Goal: Task Accomplishment & Management: Manage account settings

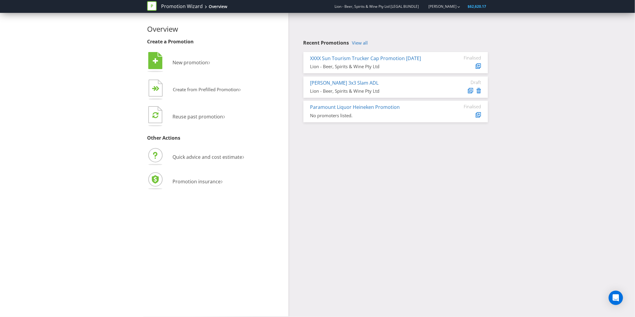
click at [325, 161] on div "Overview Create a Promotion  New promotion ›   Create from Prefilled Promoti…" at bounding box center [318, 165] width 350 height 304
click at [366, 45] on link "View all" at bounding box center [360, 42] width 16 height 5
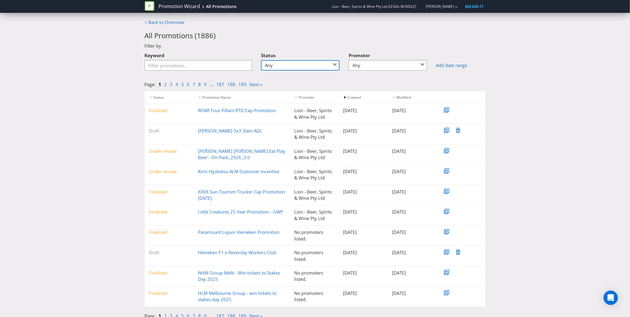
click at [279, 68] on select "Any Draft Under review Unlocked for amendments Amendments submitted Finalised" at bounding box center [300, 65] width 79 height 10
click at [184, 64] on input "Keyword" at bounding box center [199, 65] width 108 height 10
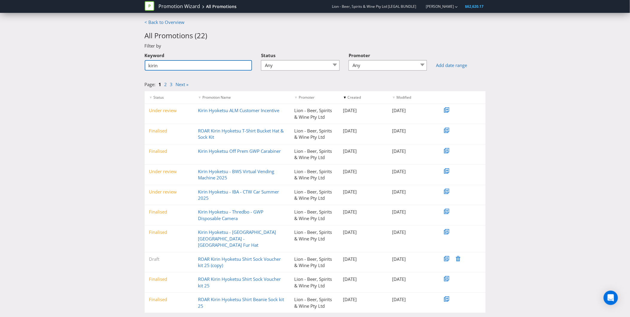
type input "kirin"
drag, startPoint x: 247, startPoint y: 141, endPoint x: 195, endPoint y: 127, distance: 54.3
click at [195, 127] on div "Finalised ROAR Kirin Hyoketsu T-Shirt Bucket Hat & Sock Kit Lion - Beer, Spirit…" at bounding box center [315, 134] width 341 height 20
copy link "ROAR Kirin Hyoketsu T-Shirt Bucket Hat & Sock Kit"
click at [222, 130] on link "ROAR Kirin Hyoketsu T-Shirt Bucket Hat & Sock Kit" at bounding box center [241, 134] width 86 height 12
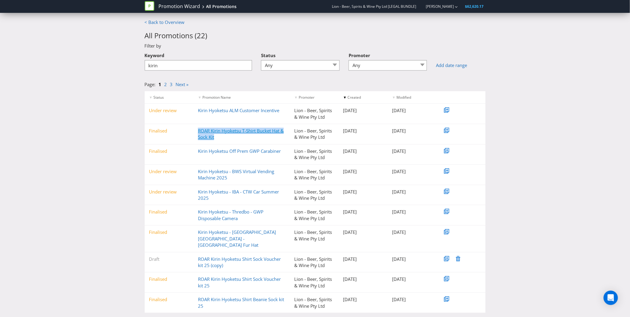
click at [217, 132] on link "ROAR Kirin Hyoketsu T-Shirt Bucket Hat & Sock Kit" at bounding box center [241, 134] width 86 height 12
click at [216, 132] on link "ROAR Kirin Hyoketsu T-Shirt Bucket Hat & Sock Kit" at bounding box center [241, 134] width 86 height 12
click at [160, 132] on div "Finalised" at bounding box center [169, 131] width 49 height 6
click at [208, 129] on link "ROAR Kirin Hyoketsu T-Shirt Bucket Hat & Sock Kit" at bounding box center [241, 134] width 86 height 12
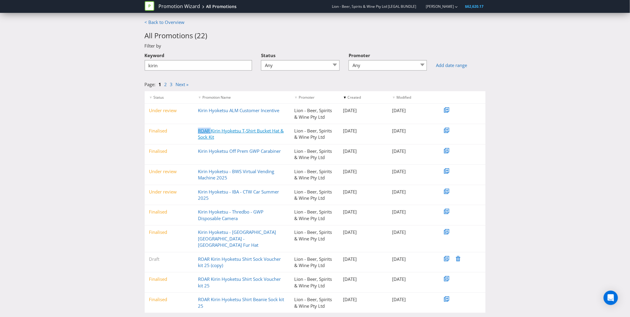
click at [208, 129] on link "ROAR Kirin Hyoketsu T-Shirt Bucket Hat & Sock Kit" at bounding box center [241, 134] width 86 height 12
click at [487, 124] on div "▼ Status ▼ Promotion Name ▼ Promoter ▼ Created ▼ Modified Under review Kirin Hy…" at bounding box center [315, 202] width 350 height 222
click at [222, 129] on link "ROAR Kirin Hyoketsu T-Shirt Bucket Hat & Sock Kit" at bounding box center [241, 134] width 86 height 12
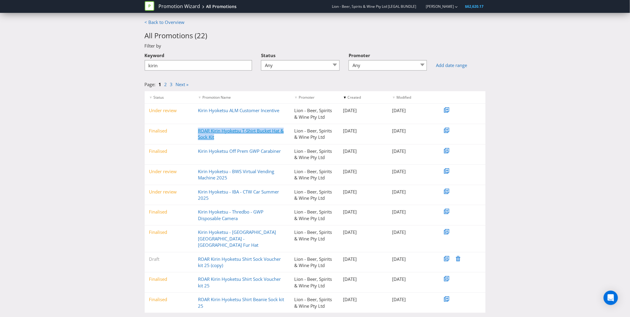
click at [222, 128] on link "ROAR Kirin Hyoketsu T-Shirt Bucket Hat & Sock Kit" at bounding box center [241, 134] width 86 height 12
drag, startPoint x: 222, startPoint y: 128, endPoint x: 202, endPoint y: 133, distance: 20.8
click at [202, 133] on link "ROAR Kirin Hyoketsu T-Shirt Bucket Hat & Sock Kit" at bounding box center [241, 134] width 86 height 12
drag, startPoint x: 202, startPoint y: 133, endPoint x: 193, endPoint y: 129, distance: 9.3
click at [182, 134] on div "Finalised ROAR Kirin Hyoketsu T-Shirt Bucket Hat & Sock Kit Lion - Beer, Spirit…" at bounding box center [315, 134] width 341 height 20
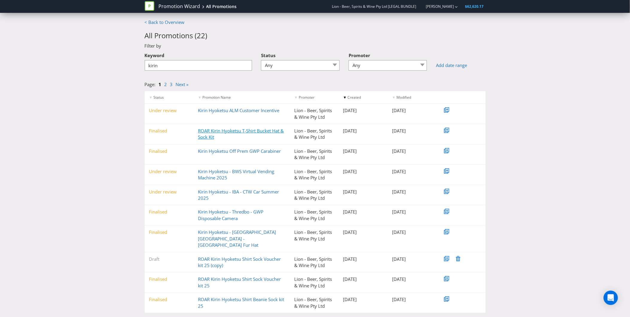
click at [201, 129] on link "ROAR Kirin Hyoketsu T-Shirt Bucket Hat & Sock Kit" at bounding box center [241, 134] width 86 height 12
click at [228, 70] on input "kirin" at bounding box center [199, 65] width 108 height 10
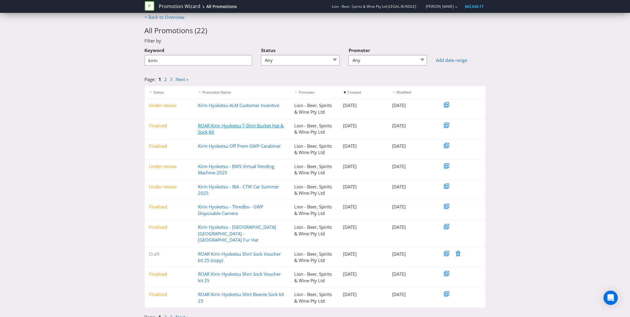
click at [228, 125] on link "ROAR Kirin Hyoketsu T-Shirt Bucket Hat & Sock Kit" at bounding box center [241, 129] width 86 height 12
click at [204, 128] on link "ROAR Kirin Hyoketsu T-Shirt Bucket Hat & Sock Kit" at bounding box center [241, 129] width 86 height 12
click at [168, 130] on div "Finalised ROAR Kirin Hyoketsu T-Shirt Bucket Hat & Sock Kit Lion - Beer, Spirit…" at bounding box center [315, 129] width 341 height 20
click at [170, 120] on div "Finalised ROAR Kirin Hyoketsu T-Shirt Bucket Hat & Sock Kit Lion - Beer, Spirit…" at bounding box center [315, 129] width 341 height 20
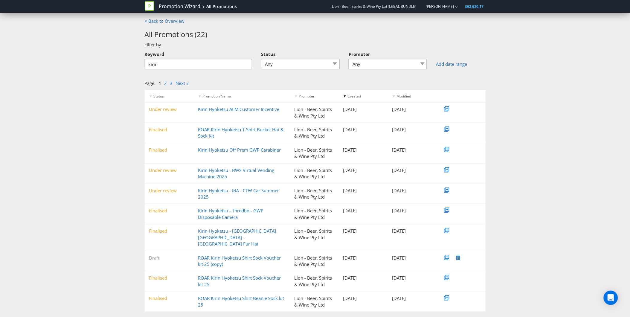
scroll to position [0, 0]
click at [294, 63] on select "Any Draft Under review Unlocked for amendments Amendments submitted Finalised" at bounding box center [300, 65] width 79 height 10
click at [301, 35] on h2 "All Promotions ( 22 )" at bounding box center [315, 36] width 341 height 8
drag, startPoint x: 169, startPoint y: 16, endPoint x: 167, endPoint y: 22, distance: 6.6
click at [169, 16] on div "Promotion Wizard All Promotions Lion - Beer, Spirits & Wine Pty Ltd [LEGAL BUND…" at bounding box center [315, 9] width 631 height 19
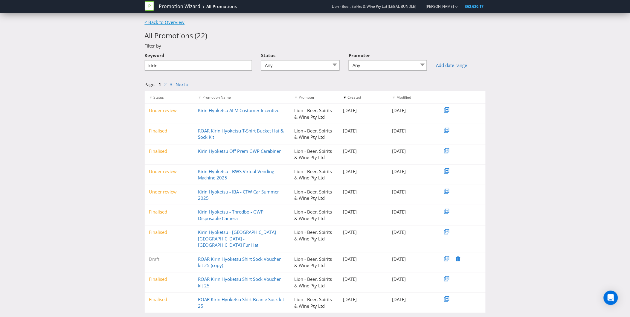
click at [167, 24] on link "< Back to Overview" at bounding box center [165, 22] width 40 height 6
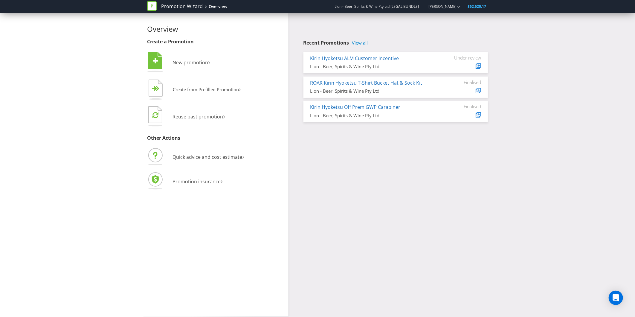
click at [363, 43] on link "View all" at bounding box center [360, 42] width 16 height 5
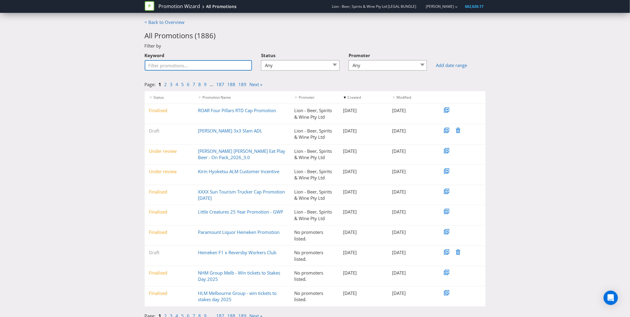
click at [214, 68] on input "Keyword" at bounding box center [199, 65] width 108 height 10
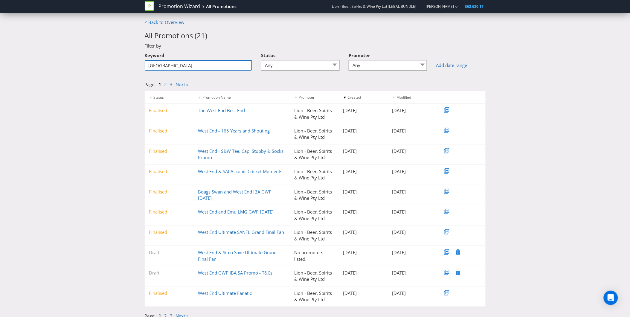
drag, startPoint x: 170, startPoint y: 67, endPoint x: 108, endPoint y: 63, distance: 62.0
click at [108, 63] on div "< Back to Overview All Promotions ( 21 ) Filter by Keyword west end Status Any …" at bounding box center [315, 170] width 630 height 303
type input "wed"
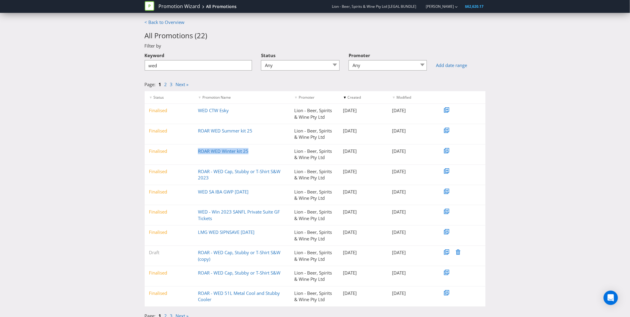
drag, startPoint x: 260, startPoint y: 148, endPoint x: 174, endPoint y: 149, distance: 85.5
click at [174, 149] on div "Finalised ROAR WED Winter kit 25 Lion - Beer, Spirits & Wine Pty Ltd 01-08-2025…" at bounding box center [315, 154] width 341 height 20
copy div "ROAR WED Winter kit 25"
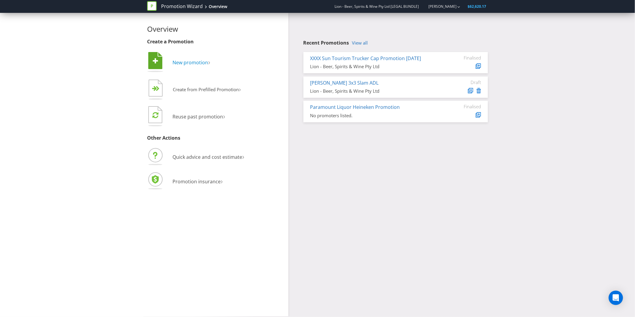
click at [193, 64] on span "New promotion" at bounding box center [191, 62] width 36 height 7
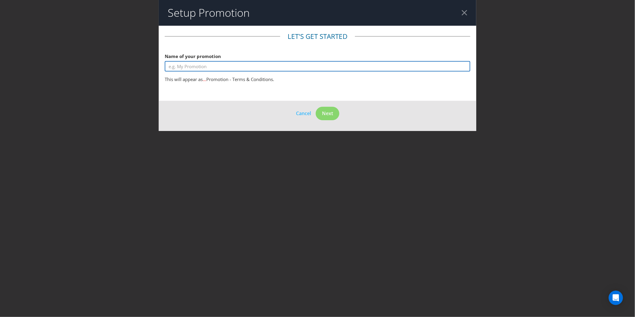
click at [193, 64] on input "text" at bounding box center [318, 66] width 306 height 10
type input "ROAR West End Summer"
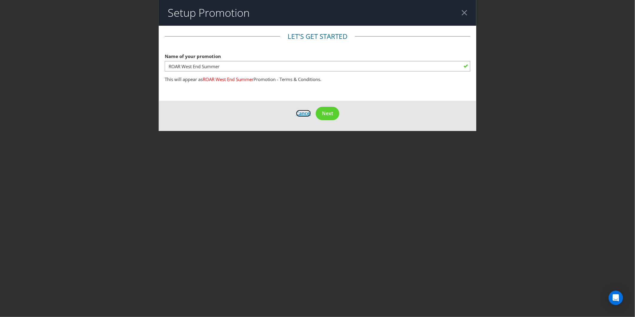
click at [303, 112] on span "Cancel" at bounding box center [303, 113] width 15 height 7
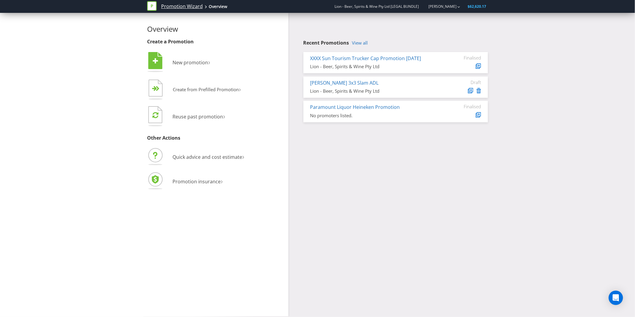
click at [194, 7] on link "Promotion Wizard" at bounding box center [182, 6] width 42 height 7
click at [365, 42] on link "View all" at bounding box center [360, 42] width 16 height 5
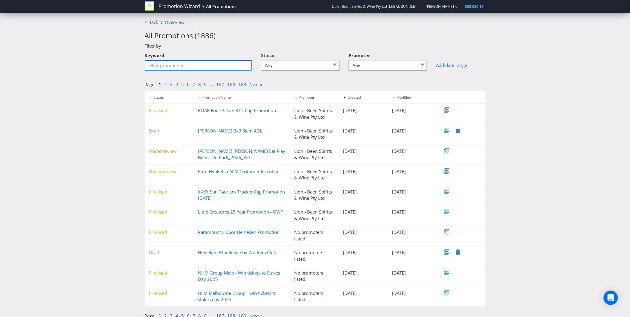
click at [219, 65] on input "Keyword" at bounding box center [199, 65] width 108 height 10
type input "wed"
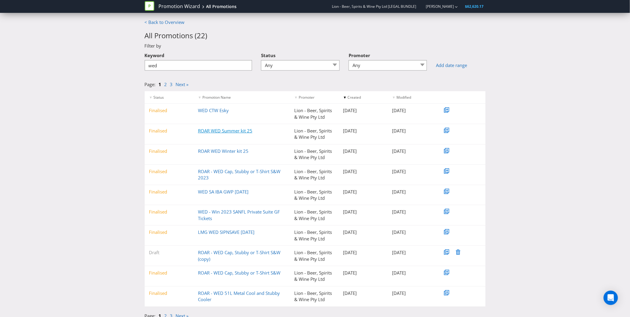
click at [228, 130] on link "ROAR WED Summer kit 25" at bounding box center [225, 131] width 54 height 6
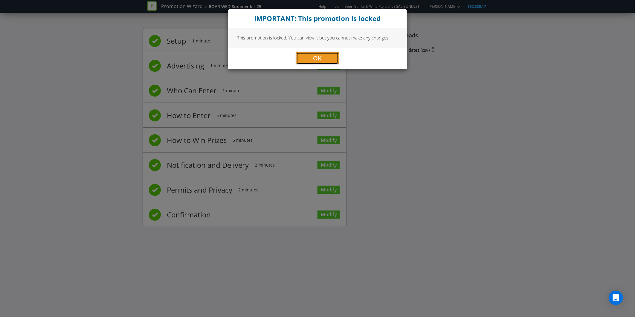
click at [320, 54] on span "OK" at bounding box center [317, 58] width 9 height 8
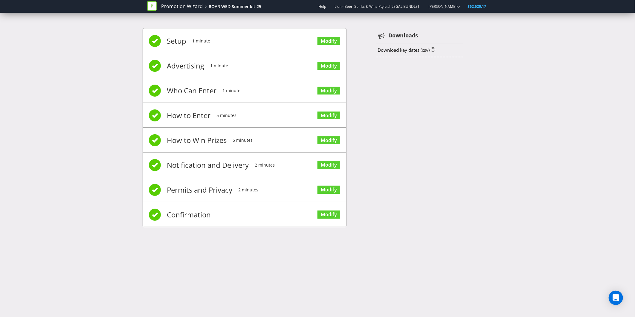
click at [215, 83] on span "Who Can Enter" at bounding box center [192, 91] width 50 height 24
click at [273, 83] on li "Who Can Enter 1 minute Modify" at bounding box center [244, 90] width 203 height 25
click at [328, 90] on link "Modify" at bounding box center [329, 91] width 23 height 8
click at [329, 142] on link "Modify" at bounding box center [329, 140] width 23 height 8
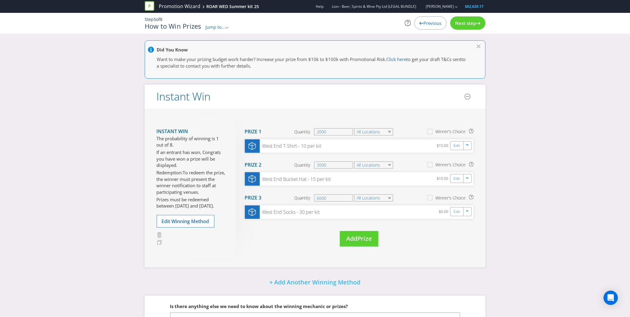
click at [576, 150] on div "Did You Know Want to make your prizing budget work harder? Increase your prize …" at bounding box center [315, 205] width 630 height 331
click at [258, 239] on div "Move Here Drag here to move prize Prize 1 Quantity 2000 All Locations Winner's …" at bounding box center [355, 188] width 238 height 141
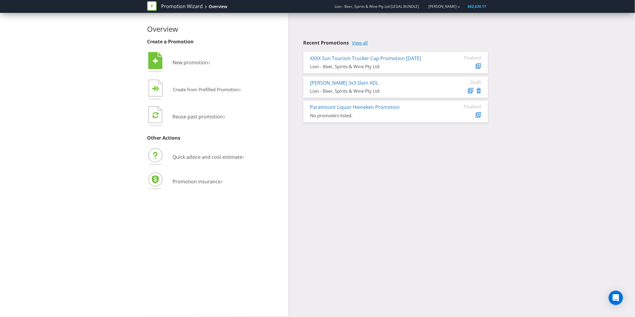
click at [364, 42] on link "View all" at bounding box center [360, 42] width 16 height 5
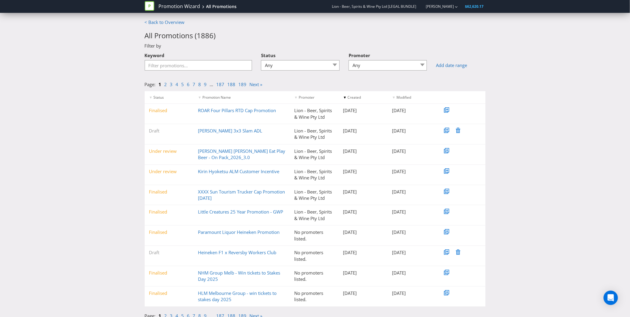
click at [218, 56] on div "Keyword" at bounding box center [199, 59] width 108 height 21
click at [210, 64] on input "Keyword" at bounding box center [199, 65] width 108 height 10
type input "roar"
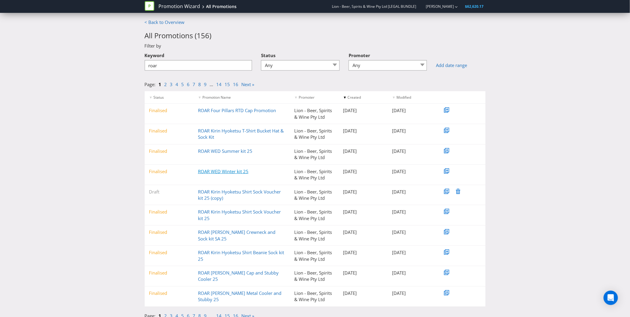
click at [228, 174] on link "ROAR WED Winter kit 25" at bounding box center [223, 171] width 51 height 6
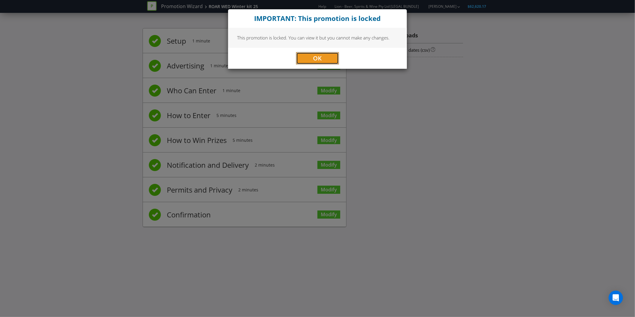
click at [331, 55] on button "OK" at bounding box center [317, 58] width 42 height 12
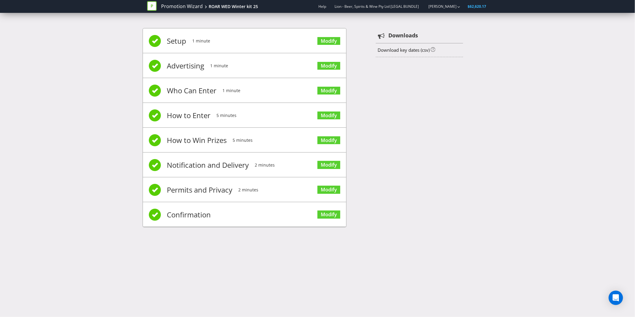
click at [220, 94] on li "Who Can Enter 1 minute Modify" at bounding box center [244, 90] width 203 height 25
click at [198, 114] on span "How to Enter" at bounding box center [189, 115] width 44 height 24
click at [207, 153] on span "Notification and Delivery" at bounding box center [208, 165] width 82 height 24
click at [211, 143] on span "How to Win Prizes" at bounding box center [197, 140] width 60 height 24
click at [324, 145] on span "Modify" at bounding box center [329, 140] width 23 height 24
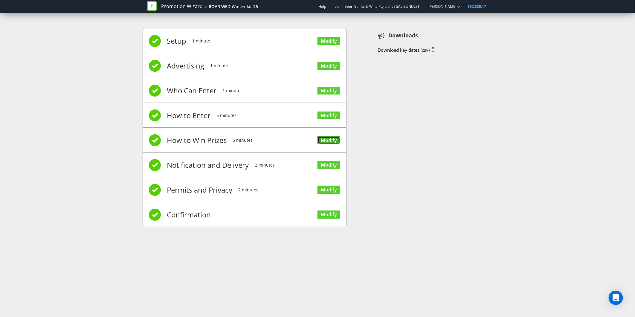
click at [330, 141] on link "Modify" at bounding box center [329, 140] width 23 height 8
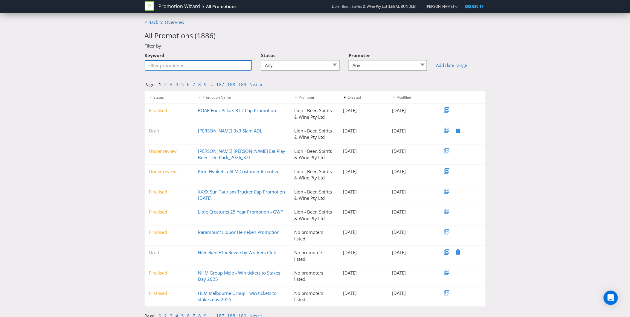
click at [175, 66] on input "Keyword" at bounding box center [199, 65] width 108 height 10
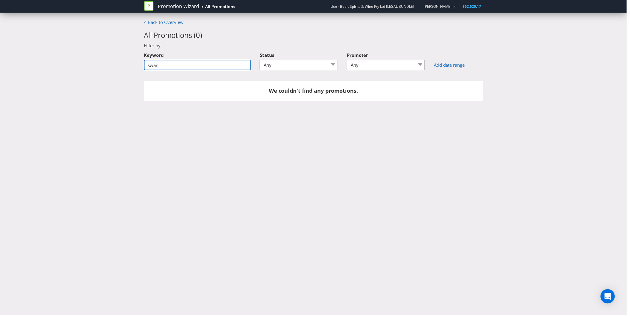
type input "swan"
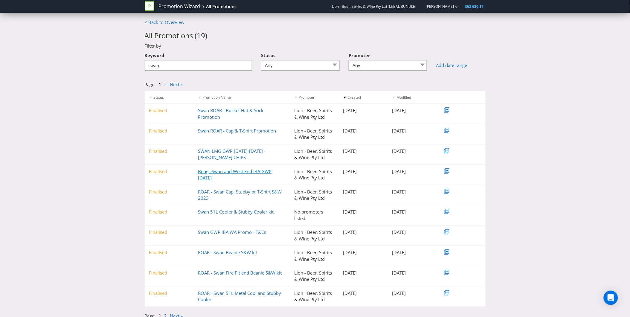
click at [240, 172] on link "Boags Swan and West End IBA GWP Sep 24" at bounding box center [235, 174] width 74 height 12
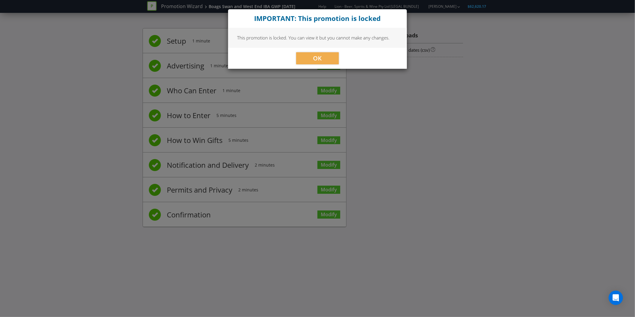
click at [330, 48] on div "OK" at bounding box center [317, 58] width 179 height 21
drag, startPoint x: 319, startPoint y: 57, endPoint x: 323, endPoint y: 55, distance: 4.4
click at [323, 55] on button "OK" at bounding box center [317, 58] width 42 height 12
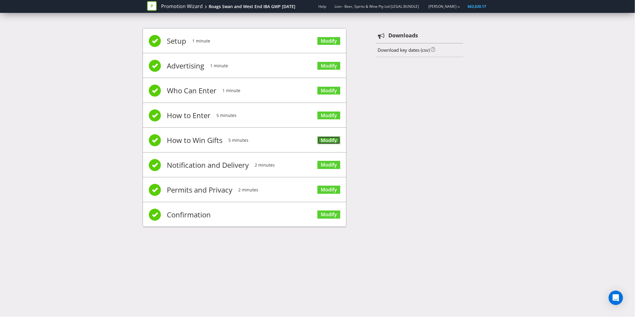
click at [331, 139] on link "Modify" at bounding box center [329, 140] width 23 height 8
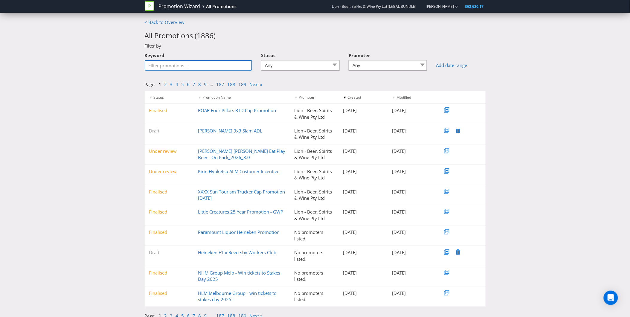
click at [246, 65] on input "Keyword" at bounding box center [199, 65] width 108 height 10
type input "swan"
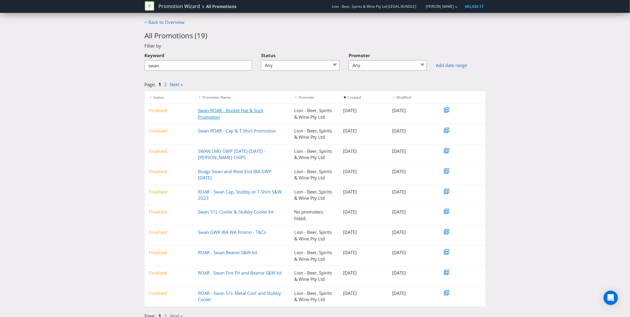
click at [244, 112] on link "Swan ROAR - Bucket Hat & Sock Promotion" at bounding box center [231, 113] width 66 height 12
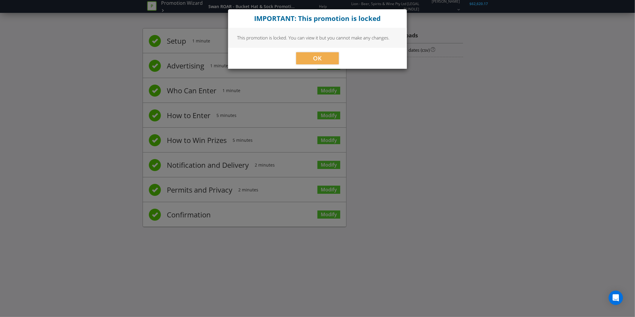
click at [318, 48] on div "OK" at bounding box center [317, 58] width 179 height 21
click at [319, 51] on div "OK" at bounding box center [317, 58] width 179 height 21
click at [314, 60] on span "OK" at bounding box center [317, 58] width 9 height 8
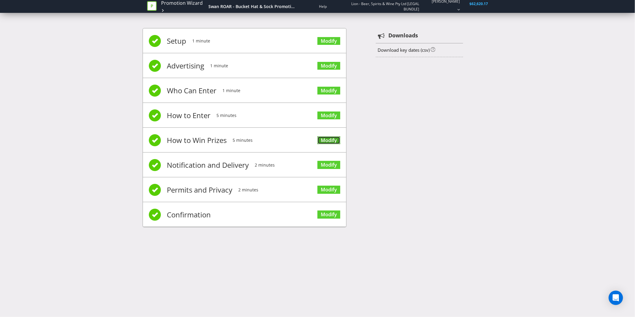
click at [321, 136] on link "Modify" at bounding box center [329, 140] width 23 height 8
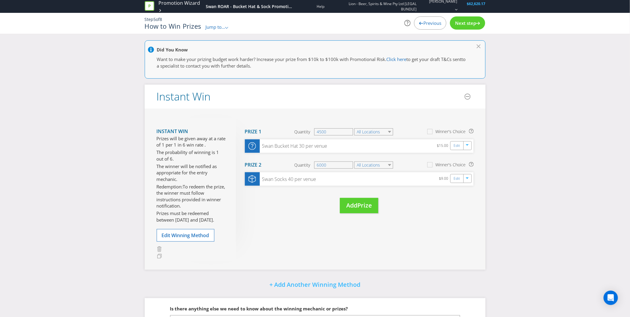
click at [574, 134] on div "Did You Know Want to make your prizing budget work harder? Increase your prize …" at bounding box center [315, 206] width 630 height 333
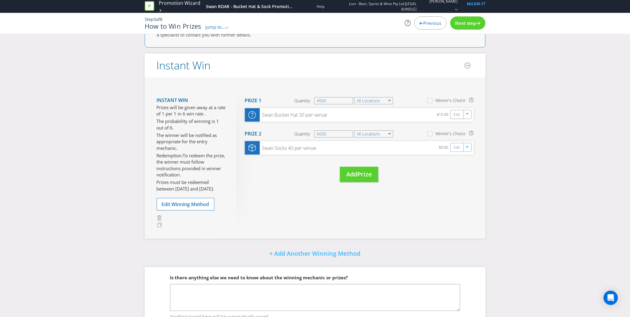
scroll to position [57, 0]
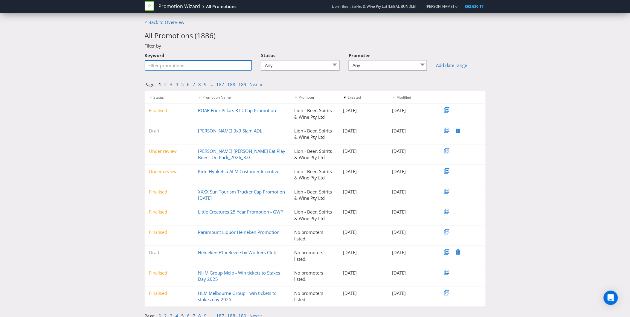
click at [205, 64] on input "Keyword" at bounding box center [199, 65] width 108 height 10
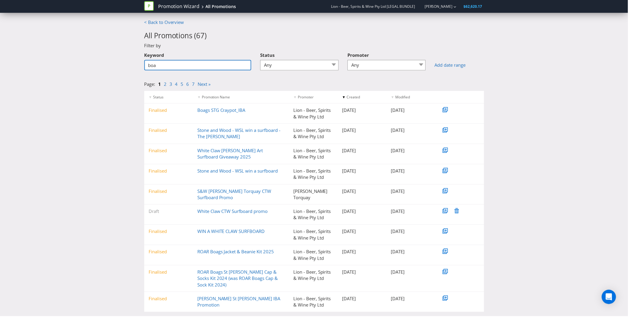
type input "boags"
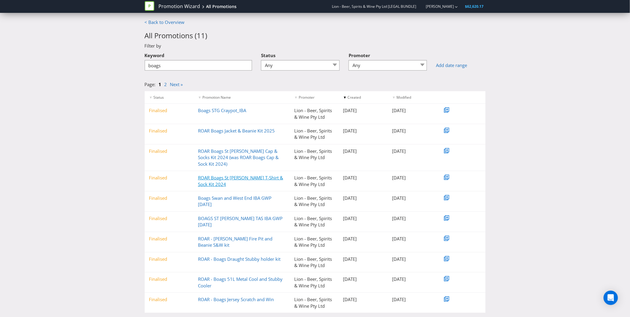
click at [236, 180] on link "ROAR Boags St George T-Shirt & Sock Kit 2024" at bounding box center [240, 181] width 85 height 12
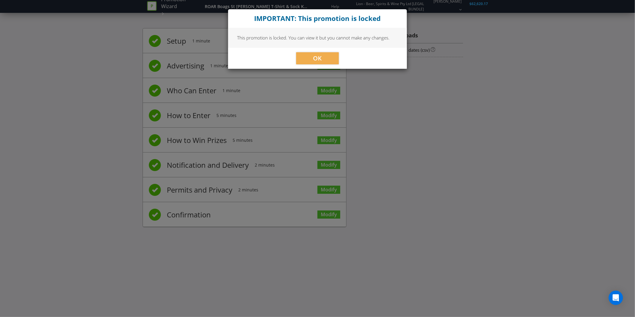
click at [307, 51] on div "OK" at bounding box center [317, 58] width 179 height 21
click at [306, 54] on button "OK" at bounding box center [317, 58] width 42 height 12
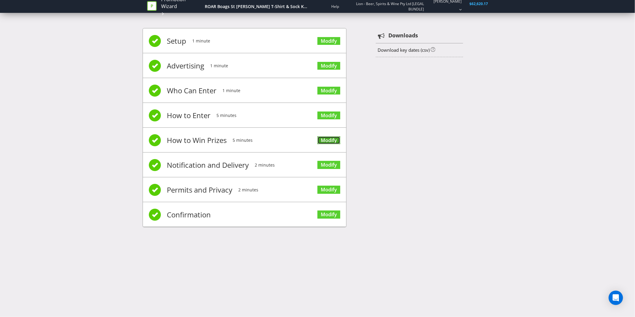
click at [325, 141] on link "Modify" at bounding box center [329, 140] width 23 height 8
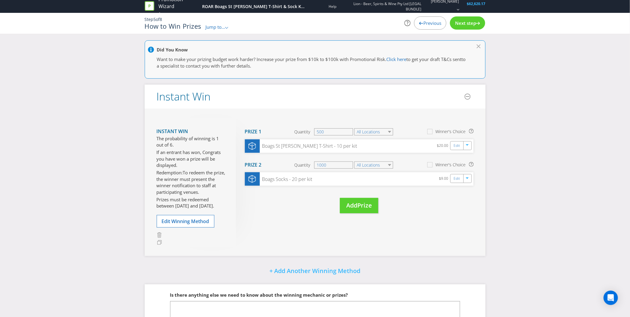
click at [130, 174] on div "Did You Know Want to make your prizing budget work harder? Increase your prize …" at bounding box center [315, 199] width 630 height 319
click at [159, 5] on link "Promotion Wizard" at bounding box center [179, 3] width 41 height 14
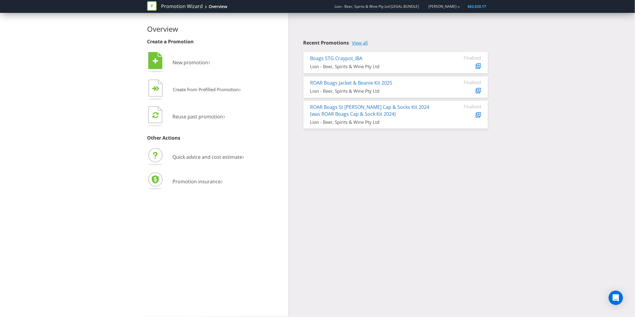
click at [359, 41] on link "View all" at bounding box center [360, 42] width 16 height 5
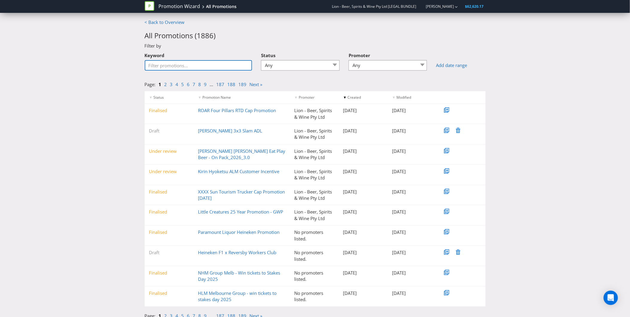
click at [232, 65] on input "Keyword" at bounding box center [199, 65] width 108 height 10
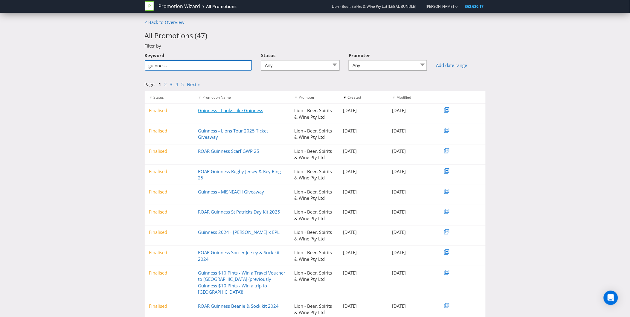
type input "guinness"
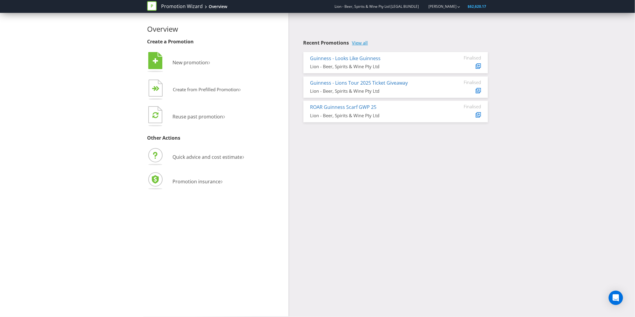
click at [361, 43] on link "View all" at bounding box center [360, 42] width 16 height 5
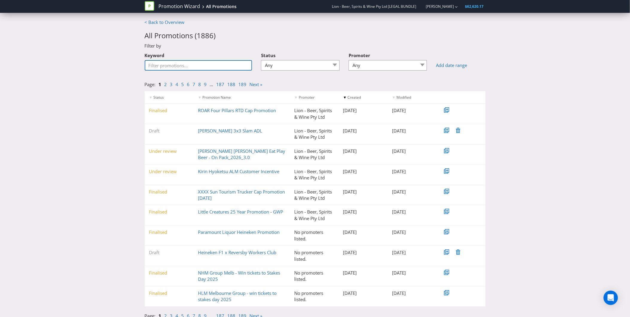
click at [194, 61] on input "Keyword" at bounding box center [199, 65] width 108 height 10
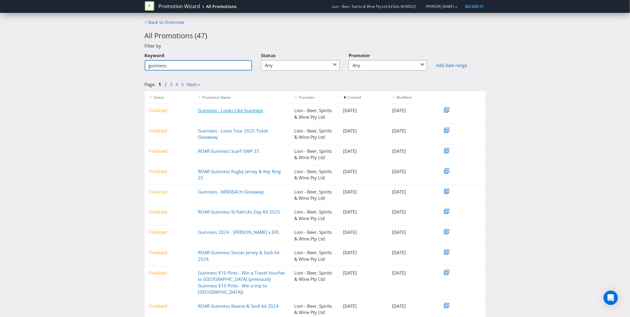
type input "guinness"
click at [232, 111] on link "Guinness - Looks Like Guinness" at bounding box center [230, 110] width 65 height 6
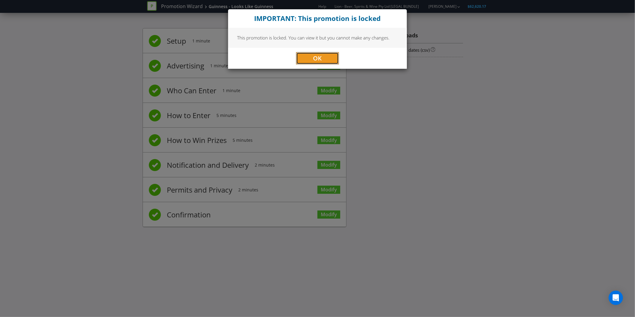
click at [312, 56] on button "OK" at bounding box center [317, 58] width 42 height 12
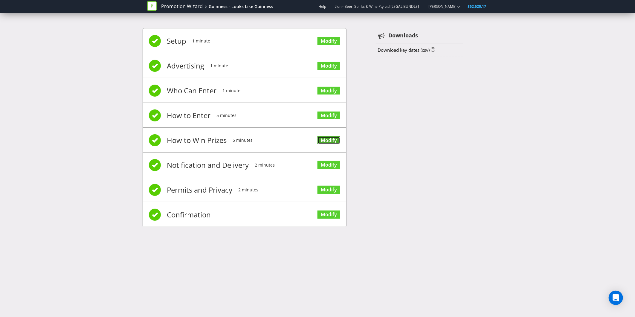
click at [334, 142] on link "Modify" at bounding box center [329, 140] width 23 height 8
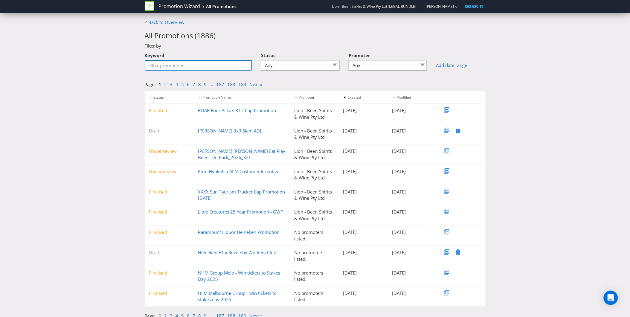
click at [169, 66] on input "Keyword" at bounding box center [199, 65] width 108 height 10
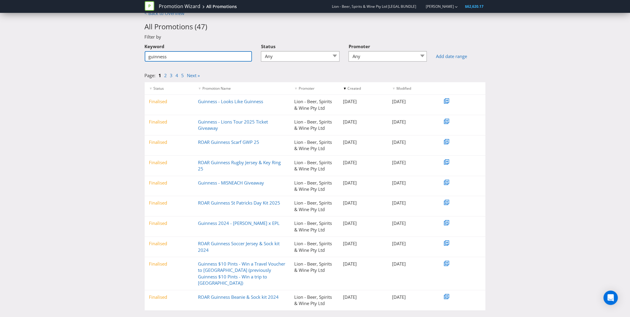
scroll to position [11, 0]
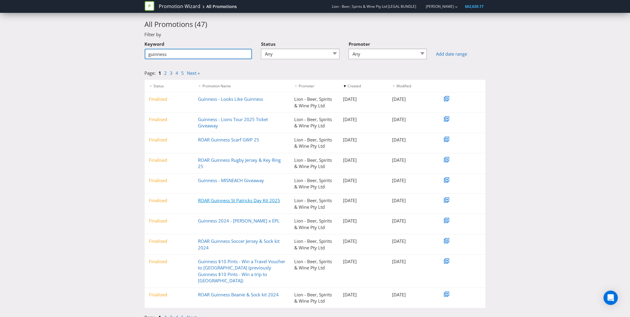
type input "guinness"
click at [243, 201] on link "ROAR Guinness St Patricks Day Kit 2025" at bounding box center [239, 200] width 82 height 6
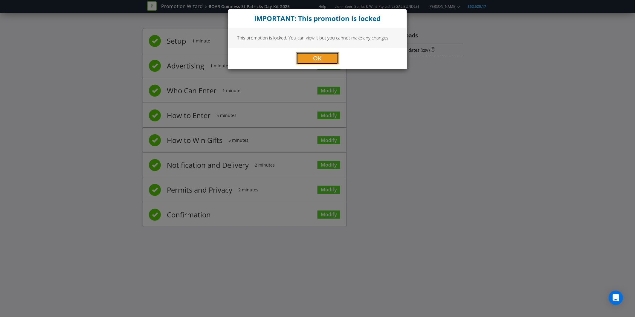
click at [327, 56] on button "OK" at bounding box center [317, 58] width 42 height 12
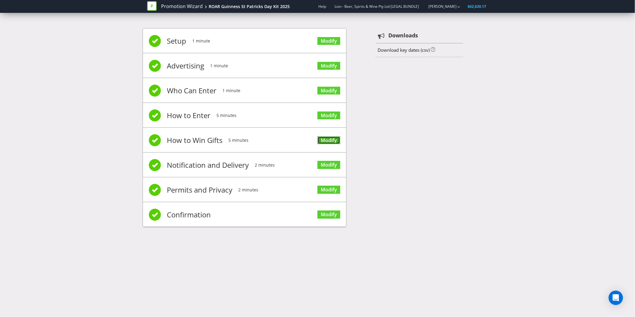
click at [327, 142] on link "Modify" at bounding box center [329, 140] width 23 height 8
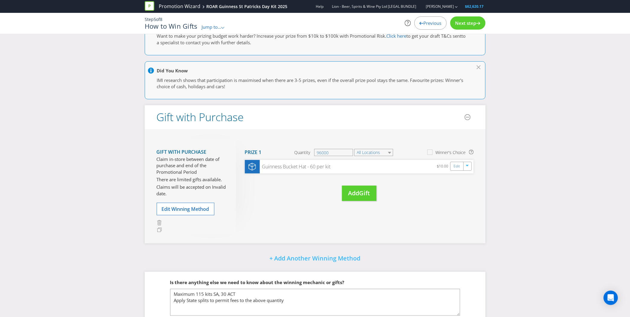
scroll to position [54, 0]
